Goal: Book appointment/travel/reservation

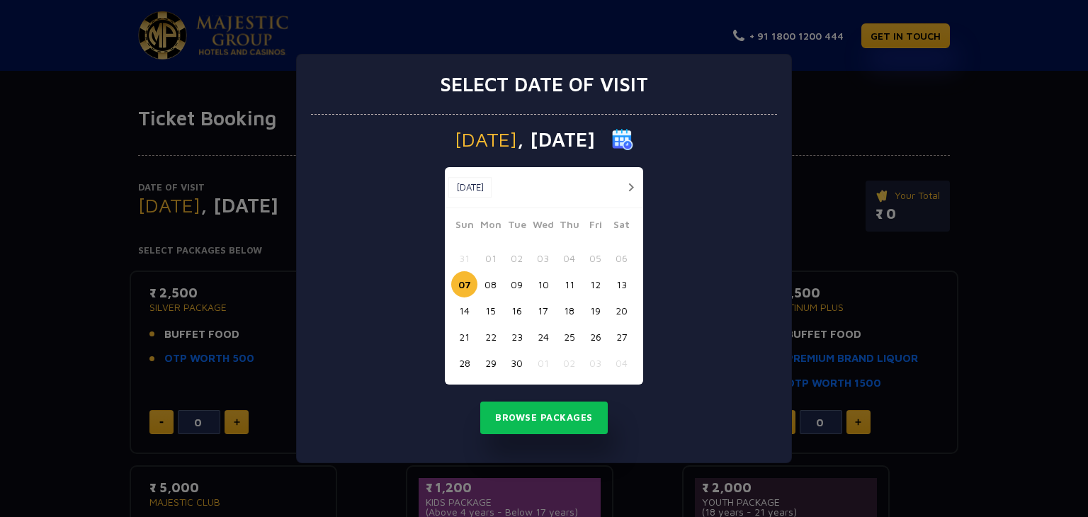
click at [626, 333] on button "27" at bounding box center [621, 337] width 26 height 26
click at [555, 412] on button "Browse Packages" at bounding box center [543, 417] width 127 height 33
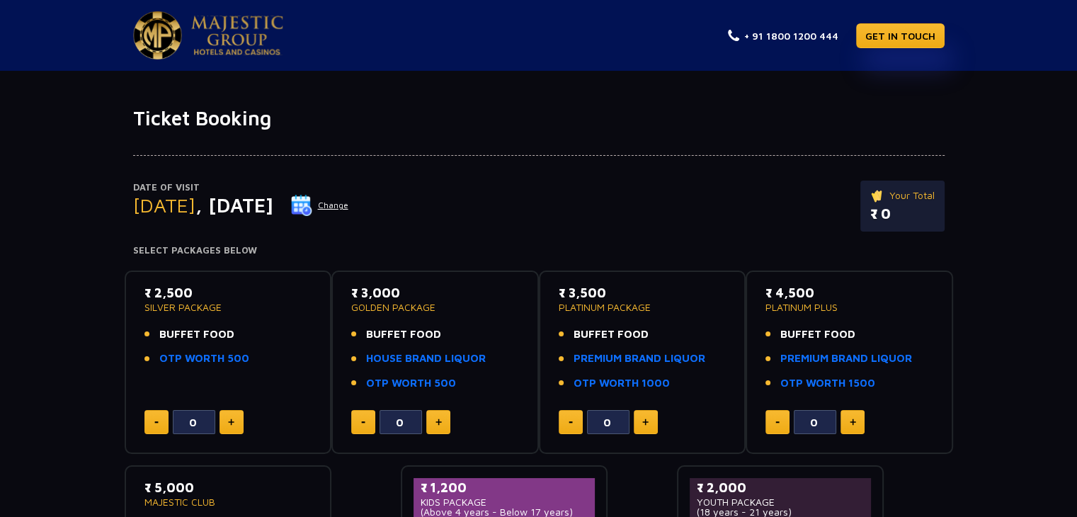
click at [349, 201] on button "Change" at bounding box center [319, 205] width 59 height 23
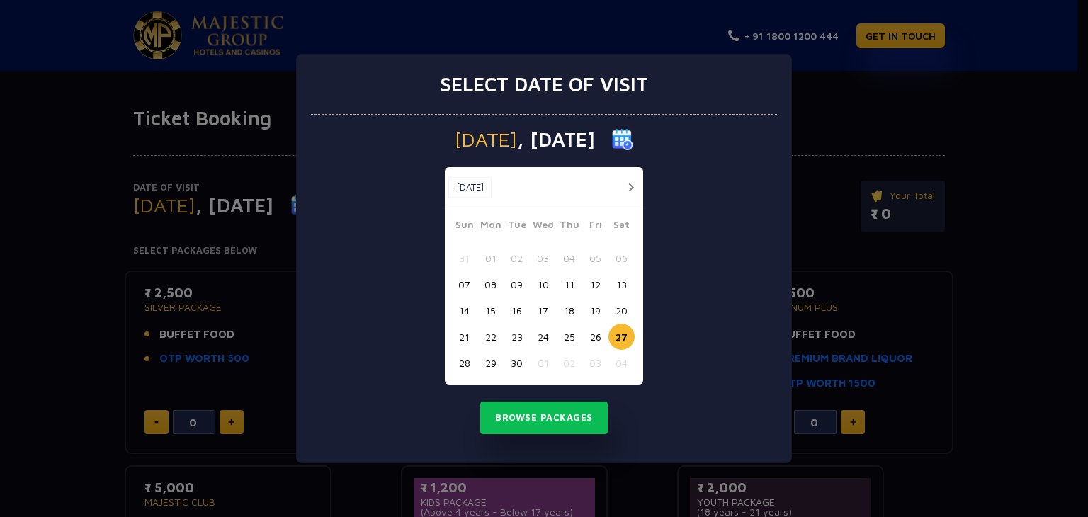
click at [599, 341] on button "26" at bounding box center [595, 337] width 26 height 26
click at [531, 409] on button "Browse Packages" at bounding box center [543, 417] width 127 height 33
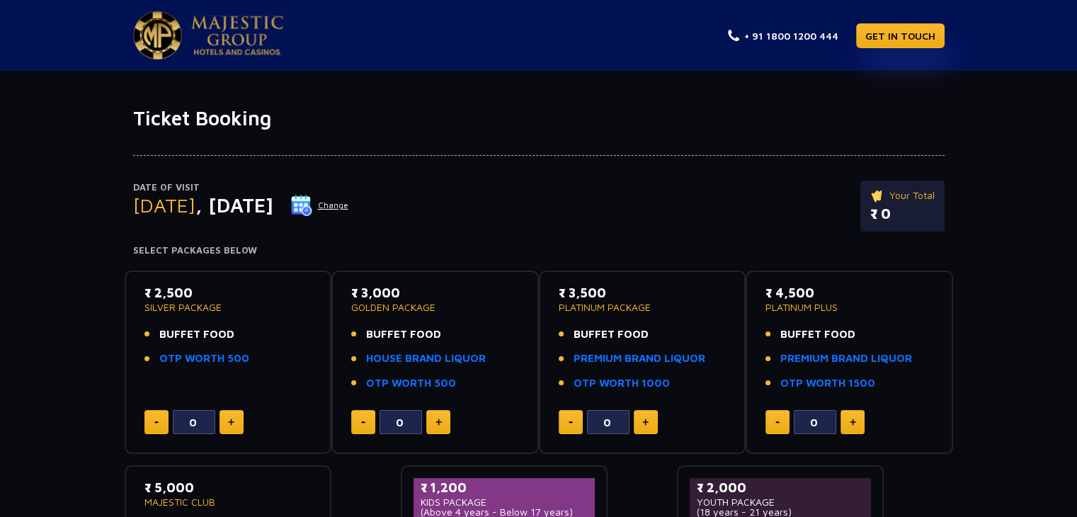
click at [349, 204] on button "Change" at bounding box center [319, 205] width 59 height 23
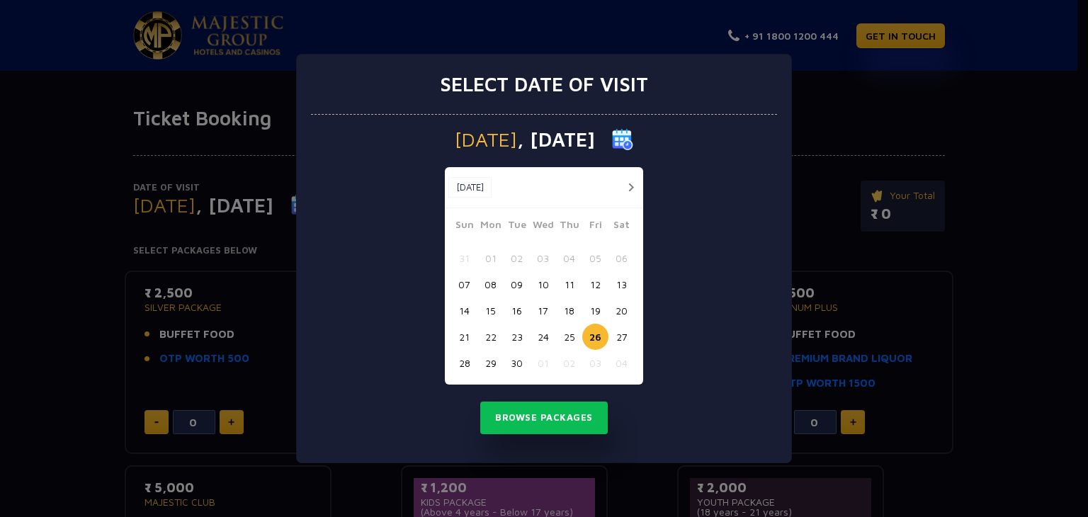
click at [562, 335] on button "25" at bounding box center [569, 337] width 26 height 26
click at [491, 304] on button "15" at bounding box center [490, 310] width 26 height 26
click at [523, 411] on button "Browse Packages" at bounding box center [543, 417] width 127 height 33
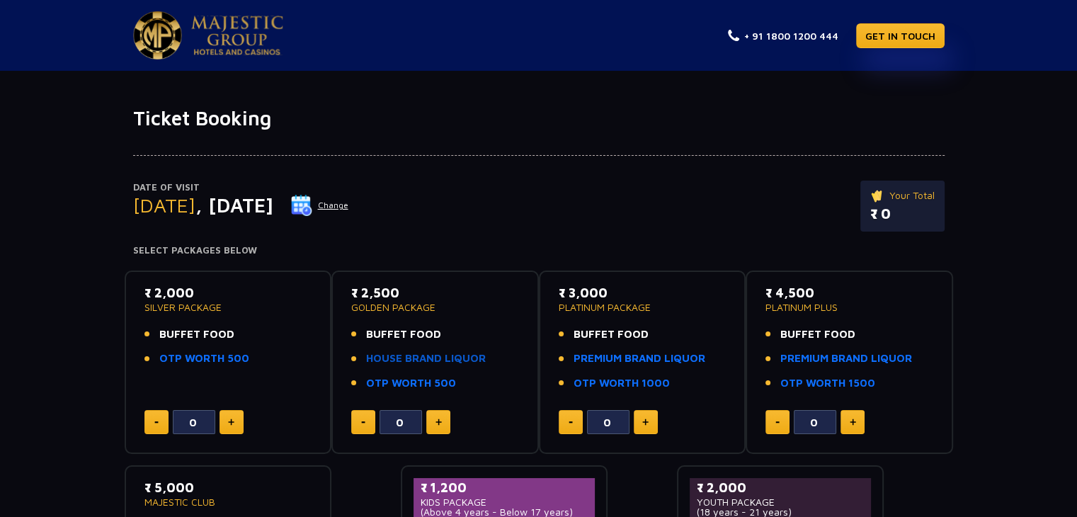
click at [447, 361] on link "HOUSE BRAND LIQUOR" at bounding box center [426, 358] width 120 height 16
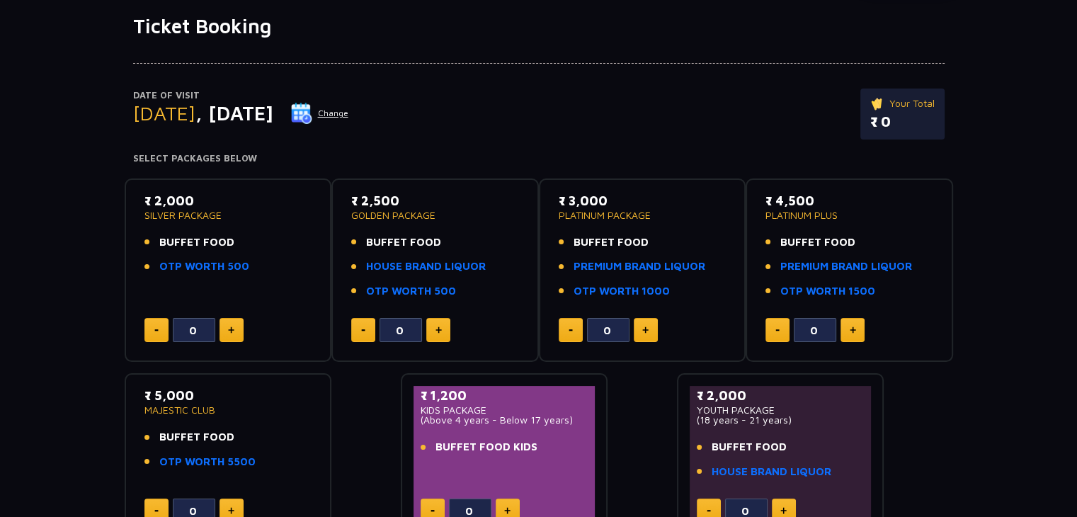
scroll to position [71, 0]
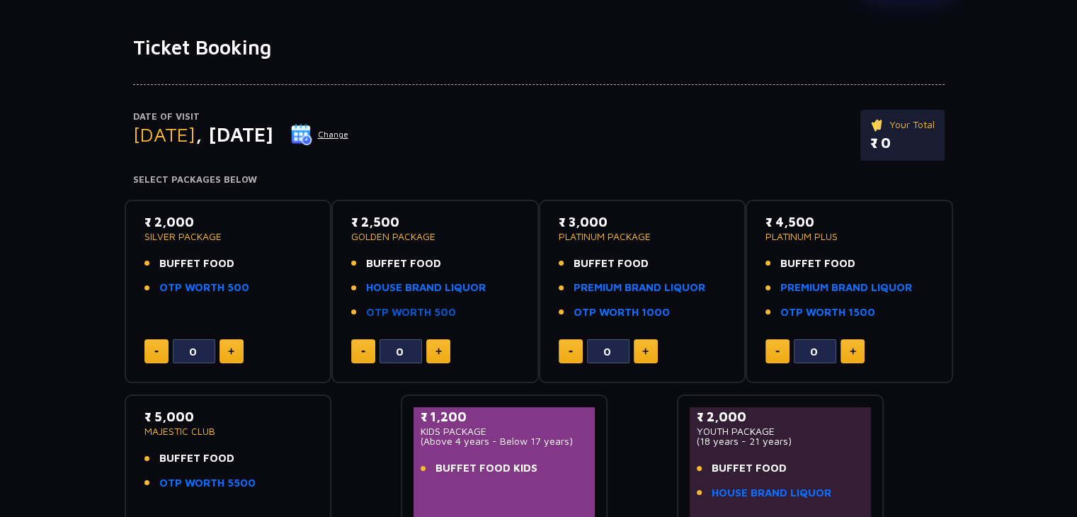
click at [426, 315] on link "OTP WORTH 500" at bounding box center [411, 312] width 90 height 16
click at [593, 280] on link "PREMIUM BRAND LIQUOR" at bounding box center [639, 288] width 132 height 16
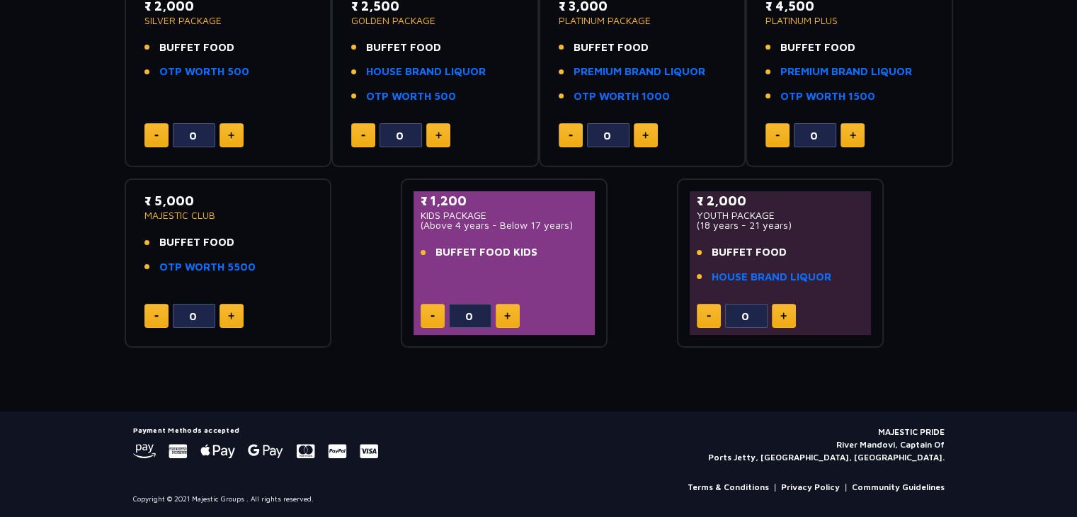
scroll to position [0, 0]
